Goal: Task Accomplishment & Management: Manage account settings

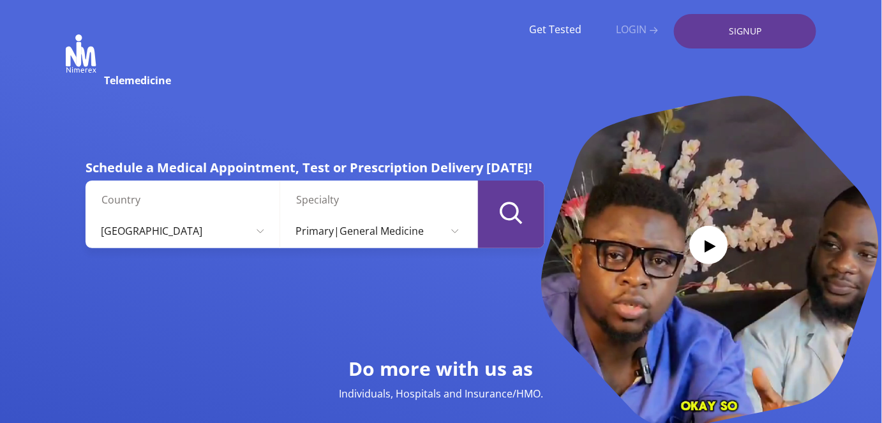
click at [633, 31] on link "LOGIN" at bounding box center [637, 30] width 42 height 12
click at [633, 27] on link "LOGIN" at bounding box center [637, 30] width 42 height 12
